Goal: Contribute content

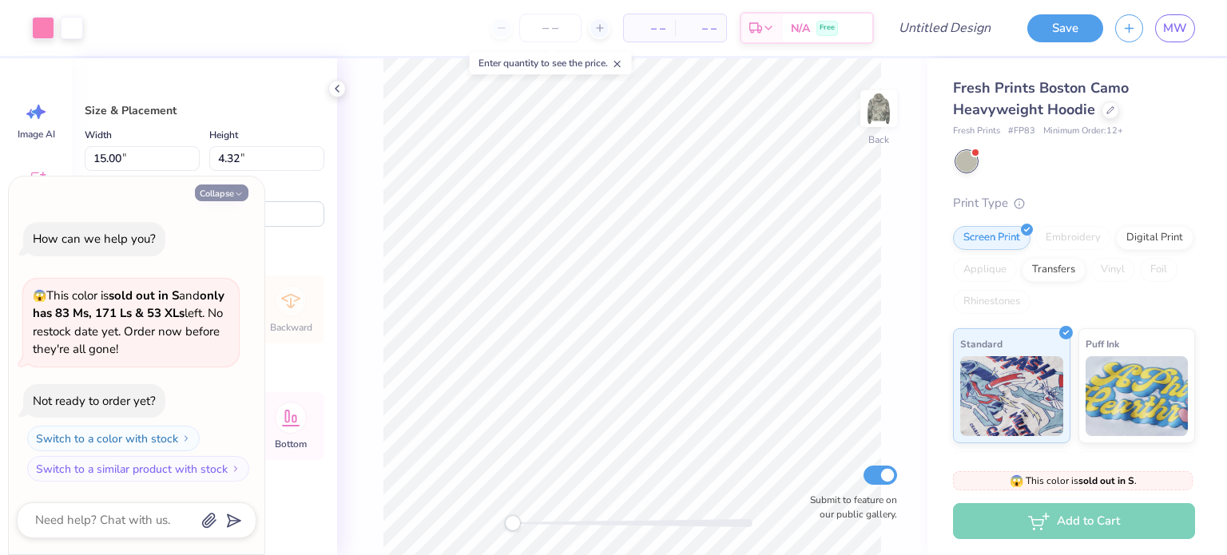
click at [232, 193] on button "Collapse" at bounding box center [222, 193] width 54 height 17
type textarea "x"
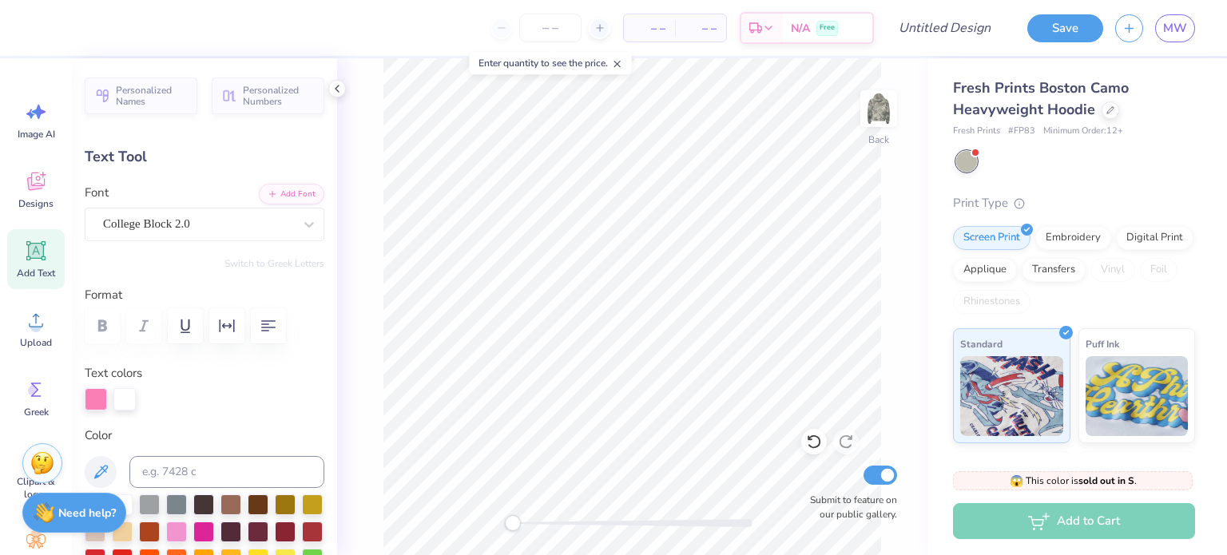
scroll to position [13, 3]
type textarea "SIRENS"
click at [901, 241] on div "Back Submit to feature on our public gallery." at bounding box center [632, 306] width 591 height 497
click at [896, 292] on div "Back Submit to feature on our public gallery." at bounding box center [632, 306] width 591 height 497
type input "5.48"
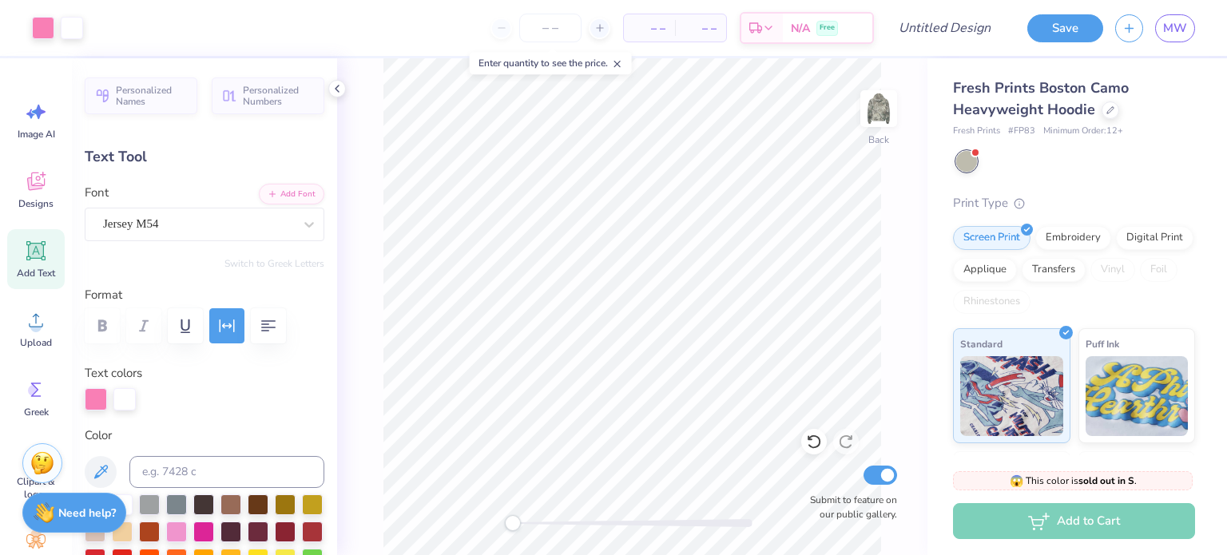
type input "0.98"
type input "6.43"
type textarea "est 1872"
